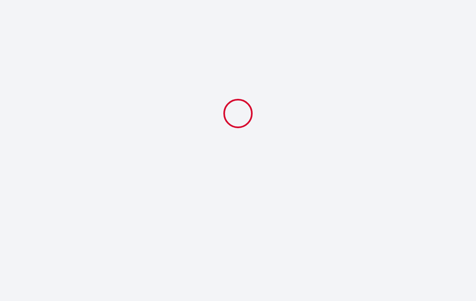
select select
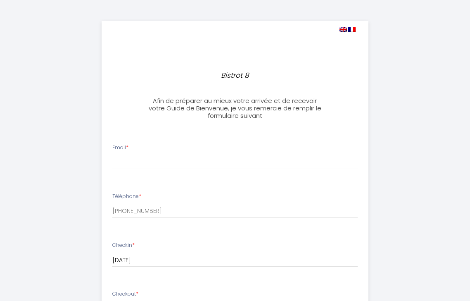
scroll to position [41, 0]
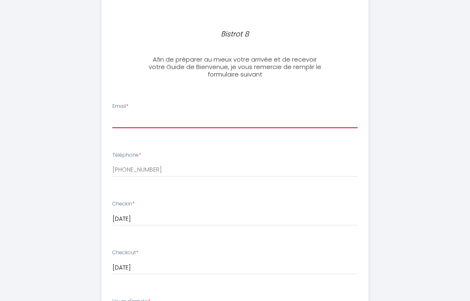
click at [184, 117] on input "Email *" at bounding box center [235, 120] width 246 height 15
click at [195, 119] on input "Email *" at bounding box center [235, 120] width 246 height 15
type input "a"
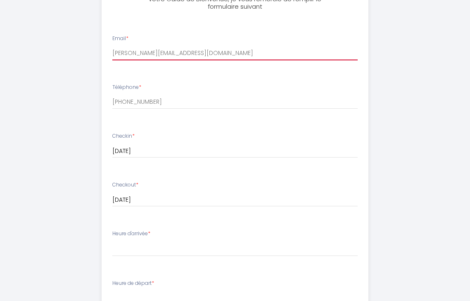
scroll to position [124, 0]
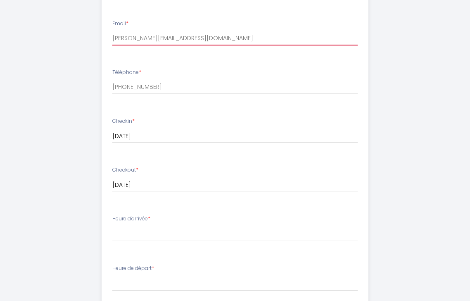
type input "[PERSON_NAME][EMAIL_ADDRESS][DOMAIN_NAME]"
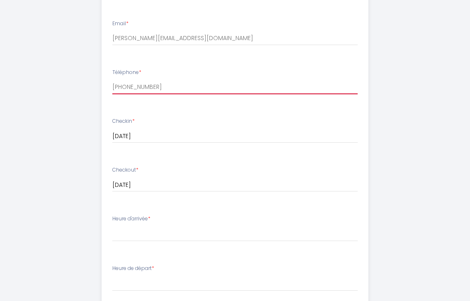
click at [176, 89] on input "[PHONE_NUMBER]" at bounding box center [235, 86] width 246 height 15
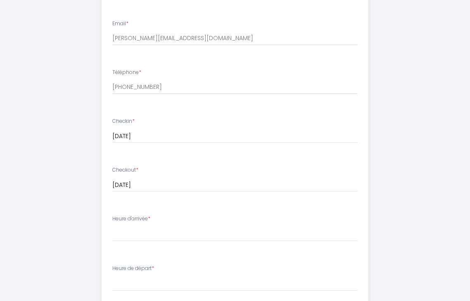
click at [171, 107] on li "Téléphone * [PHONE_NUMBER]" at bounding box center [235, 86] width 266 height 44
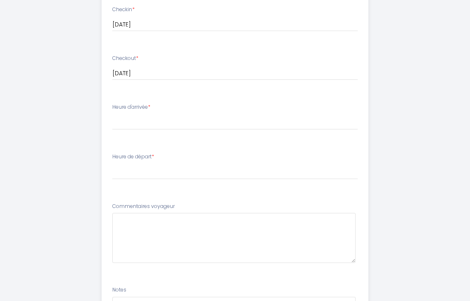
scroll to position [248, 0]
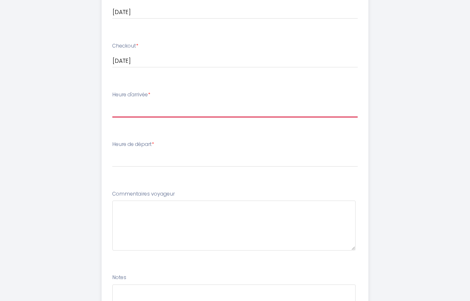
click at [170, 112] on select "17:00 17:30 18:00 18:30 19:00 19:30 20:00 20:30 21:00" at bounding box center [235, 110] width 246 height 16
click at [112, 102] on select "17:00 17:30 18:00 18:30 19:00 19:30 20:00 20:30 21:00" at bounding box center [235, 110] width 246 height 16
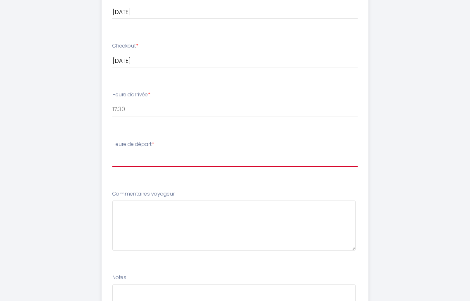
click at [157, 166] on select "00:00 00:30 01:00 01:30 02:00 02:30 03:00 03:30 04:00 04:30 05:00 05:30 06:00 0…" at bounding box center [235, 159] width 246 height 16
click at [382, 108] on div "Bistrot 8 Afin de préparer au mieux votre arrivée et de recevoir votre Guide de…" at bounding box center [235, 78] width 401 height 652
click at [163, 153] on select "00:00 00:30 01:00 01:30 02:00 02:30 03:00 03:30 04:00 04:30 05:00 05:30 06:00 0…" at bounding box center [235, 159] width 246 height 16
click at [90, 135] on div "Bistrot 8 Afin de préparer au mieux votre arrivée et de recevoir votre Guide de…" at bounding box center [235, 78] width 401 height 652
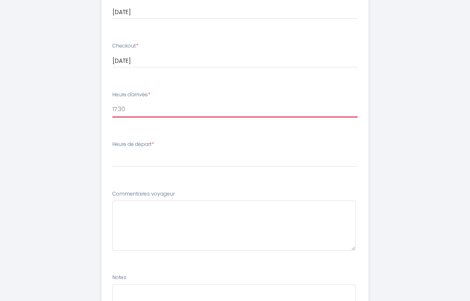
click at [131, 111] on select "17:00 17:30 18:00 18:30 19:00 19:30 20:00 20:30 21:00" at bounding box center [235, 110] width 246 height 16
select select "18:00"
click at [112, 102] on select "17:00 17:30 18:00 18:30 19:00 19:30 20:00 20:30 21:00" at bounding box center [235, 110] width 246 height 16
click at [144, 107] on select "17:00 17:30 18:00 18:30 19:00 19:30 20:00 20:30 21:00" at bounding box center [235, 110] width 246 height 16
click at [97, 132] on ul "Email * [PERSON_NAME][EMAIL_ADDRESS][DOMAIN_NAME] Téléphone * [PHONE_NUMBER] Ch…" at bounding box center [235, 119] width 277 height 466
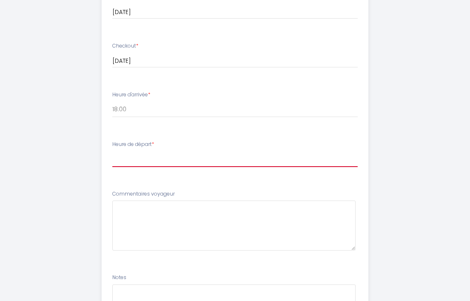
click at [116, 158] on select "00:00 00:30 01:00 01:30 02:00 02:30 03:00 03:30 04:00 04:30 05:00 05:30 06:00 0…" at bounding box center [235, 159] width 246 height 16
select select "11:00"
click at [112, 151] on select "00:00 00:30 01:00 01:30 02:00 02:30 03:00 03:30 04:00 04:30 05:00 05:30 06:00 0…" at bounding box center [235, 159] width 246 height 16
click at [95, 141] on div "Bistrot 8 Afin de préparer au mieux votre arrivée et de recevoir votre Guide de…" at bounding box center [235, 78] width 401 height 652
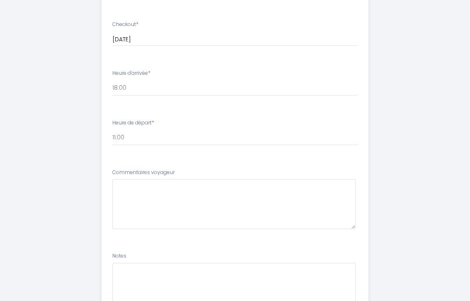
scroll to position [289, 0]
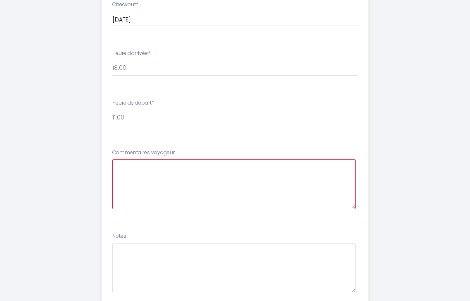
click at [154, 171] on voyageur6 at bounding box center [234, 184] width 244 height 50
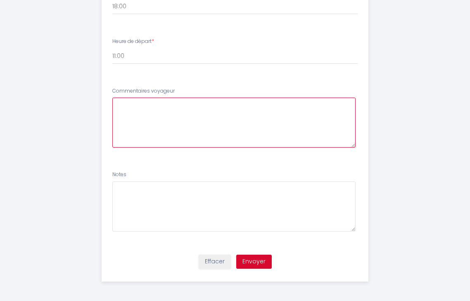
scroll to position [352, 0]
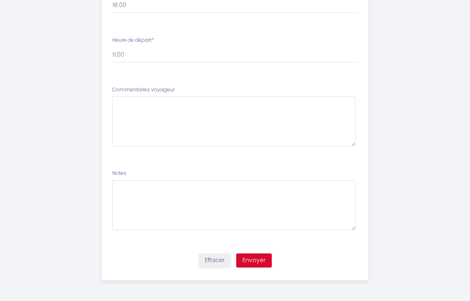
click at [138, 180] on div "Notes" at bounding box center [235, 199] width 246 height 61
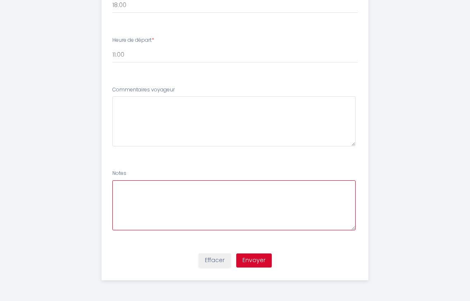
click at [139, 196] on textarea at bounding box center [234, 205] width 244 height 50
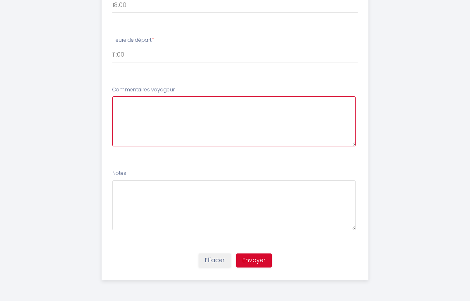
click at [166, 99] on voyageur6 at bounding box center [234, 121] width 244 height 50
click at [236, 107] on voyageur6 "Bonjour, Nous devrions arriver aux alentours de 1730-18h mais" at bounding box center [234, 121] width 244 height 50
click at [284, 109] on voyageur6 "Bonjour, Nous devrions arriver aux alentours de 17h30-18h mais" at bounding box center [234, 121] width 244 height 50
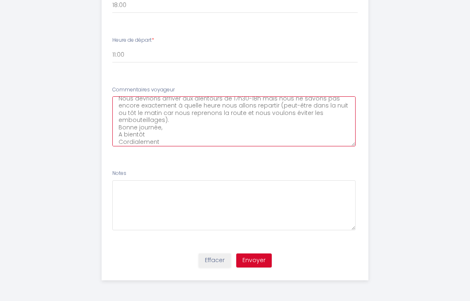
scroll to position [19, 0]
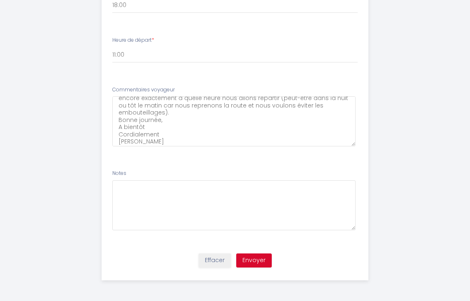
click at [171, 171] on div "Notes" at bounding box center [235, 199] width 246 height 61
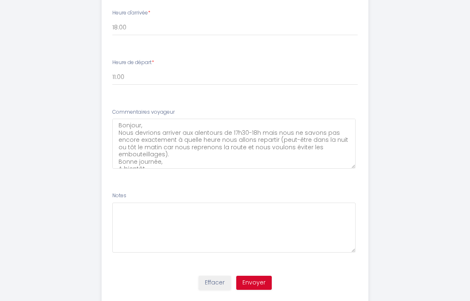
scroll to position [352, 0]
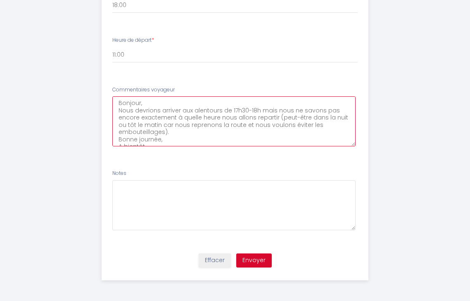
click at [193, 136] on voyageur6 "Bonjour, Nous devrions arriver aux alentours de 17h30-18h mais nous ne savons p…" at bounding box center [234, 121] width 244 height 50
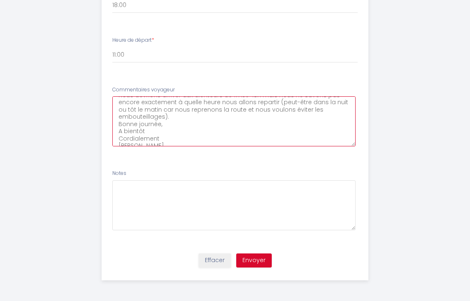
scroll to position [22, 0]
click at [176, 136] on voyageur6 "Bonjour, Nous devrions arriver aux alentours de 17h30-18h mais nous ne savons p…" at bounding box center [234, 121] width 244 height 50
click at [133, 138] on voyageur6 "Bonjour, Nous devrions arriver aux alentours de 17h30-18h mais nous ne savons p…" at bounding box center [234, 121] width 244 height 50
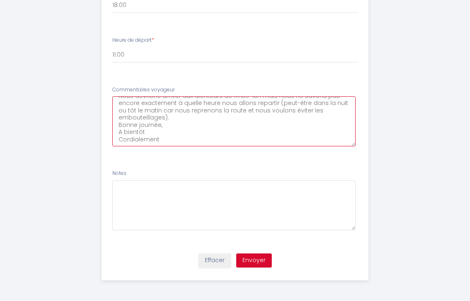
type voyageur6 "Bonjour, Nous devrions arriver aux alentours de 17h30-18h mais nous ne savons p…"
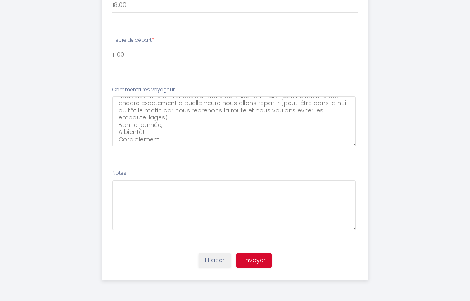
click at [223, 163] on ul "Email * [PERSON_NAME][EMAIL_ADDRESS][DOMAIN_NAME] Téléphone * [PHONE_NUMBER] Ch…" at bounding box center [235, 15] width 277 height 466
click at [258, 255] on button "Envoyer" at bounding box center [254, 260] width 36 height 14
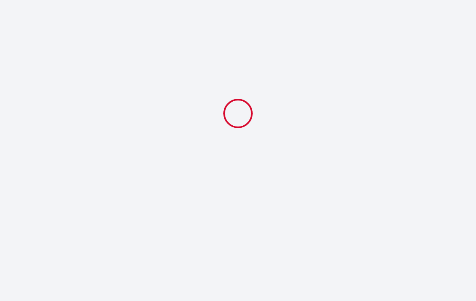
select select "18:00"
select select "11:00"
